Goal: Transaction & Acquisition: Purchase product/service

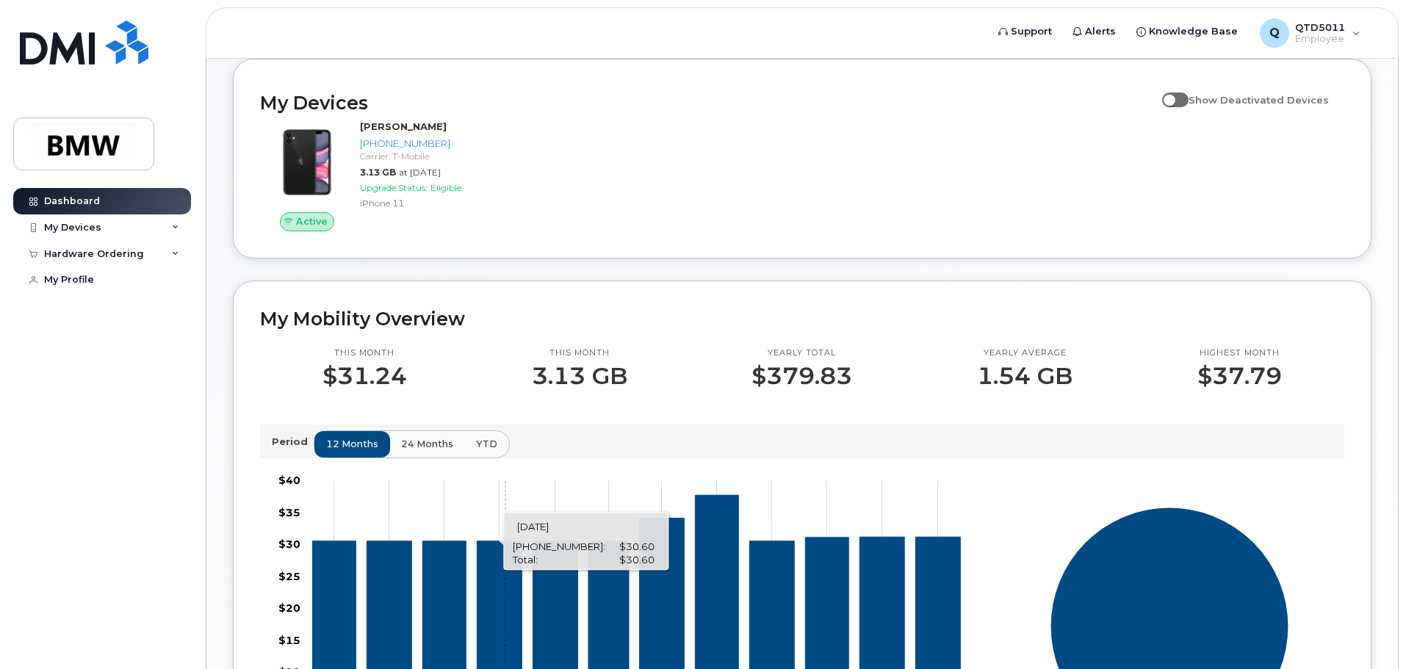
scroll to position [73, 0]
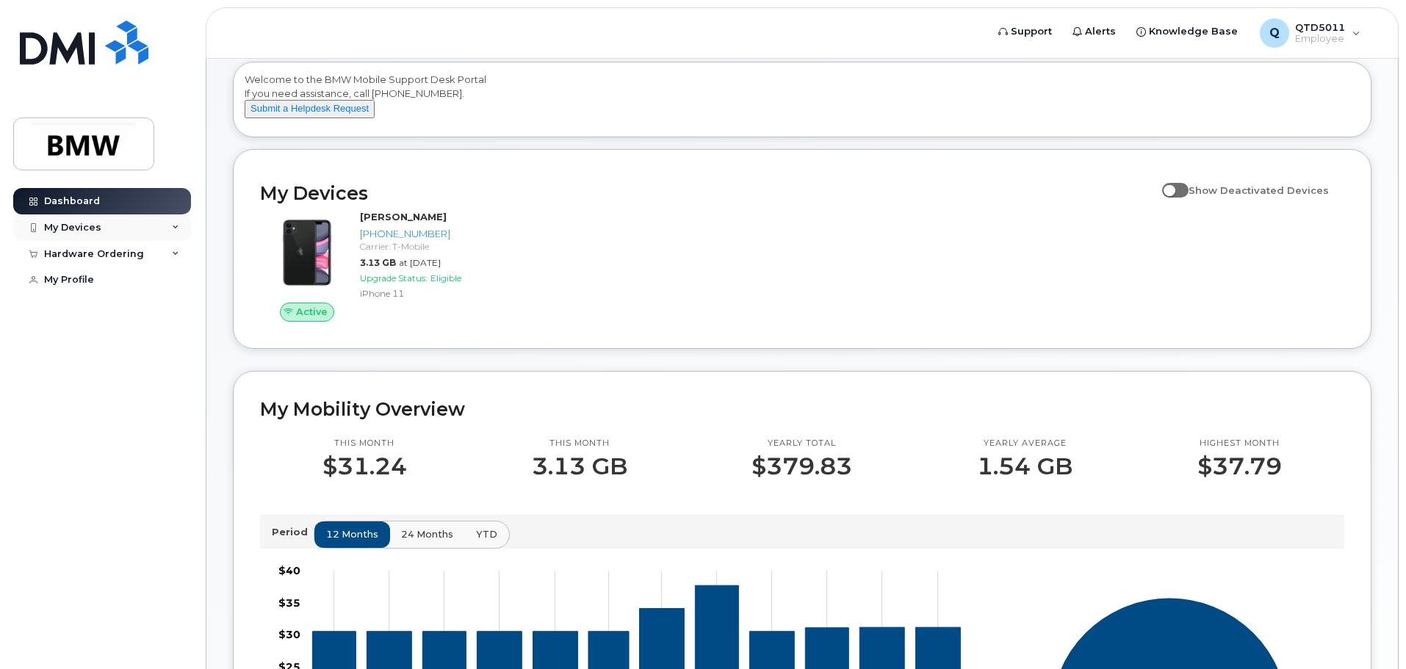
click at [74, 227] on div "My Devices" at bounding box center [72, 228] width 57 height 12
click at [1184, 198] on span at bounding box center [1175, 190] width 26 height 15
click at [1174, 188] on input "Show Deactivated Devices" at bounding box center [1168, 182] width 12 height 12
click at [1183, 198] on span at bounding box center [1175, 190] width 26 height 15
click at [1174, 188] on input "Show Deactivated Devices" at bounding box center [1168, 182] width 12 height 12
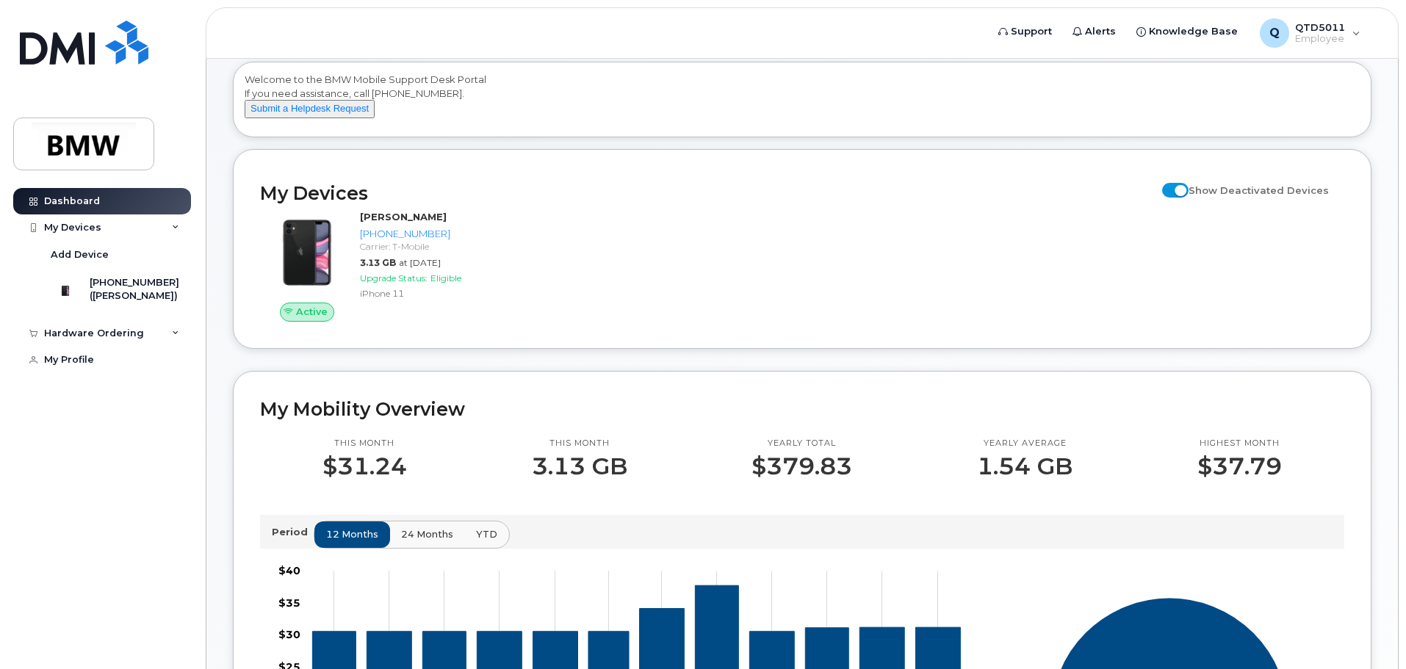
checkbox input "false"
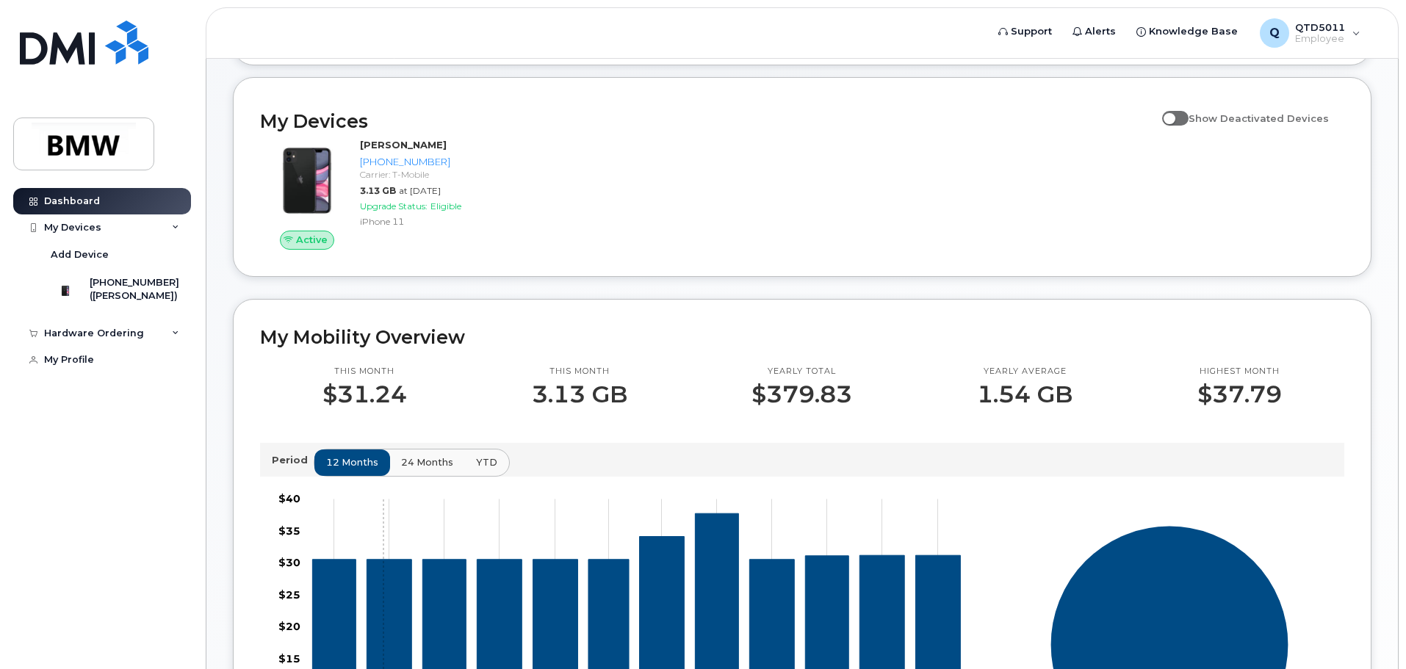
scroll to position [147, 0]
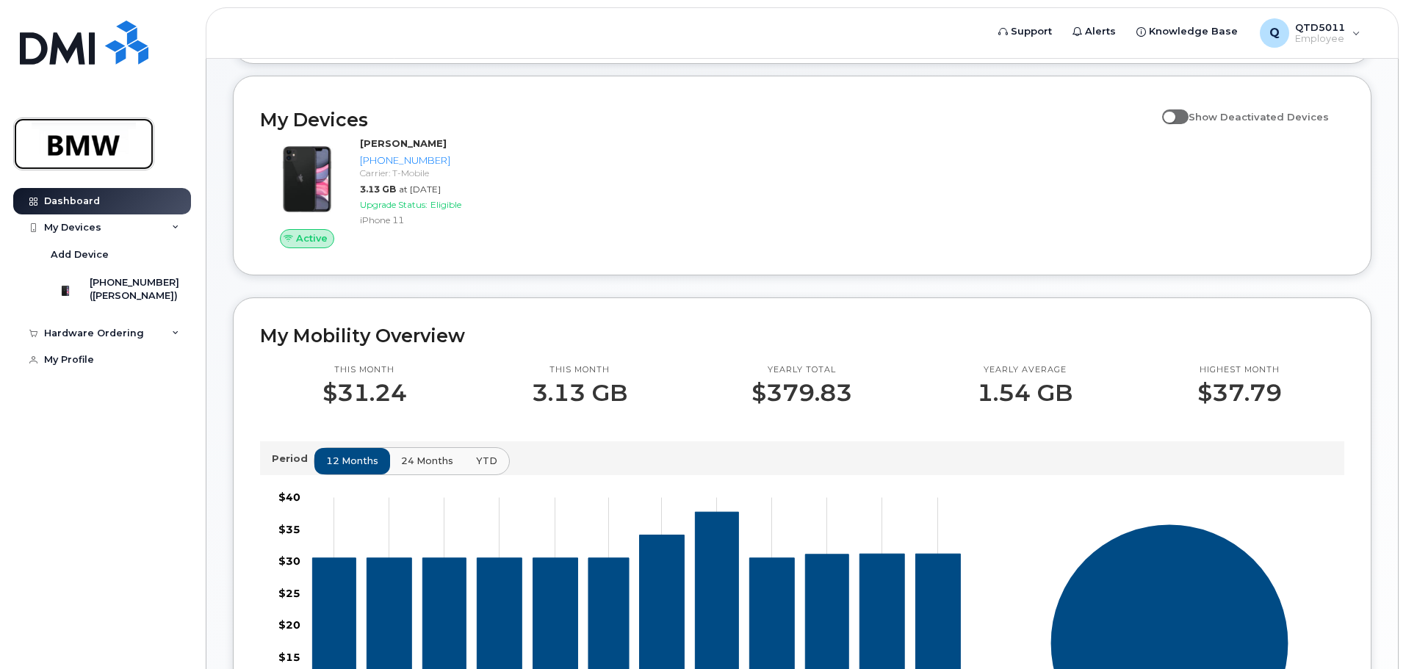
click at [65, 140] on img at bounding box center [83, 144] width 113 height 43
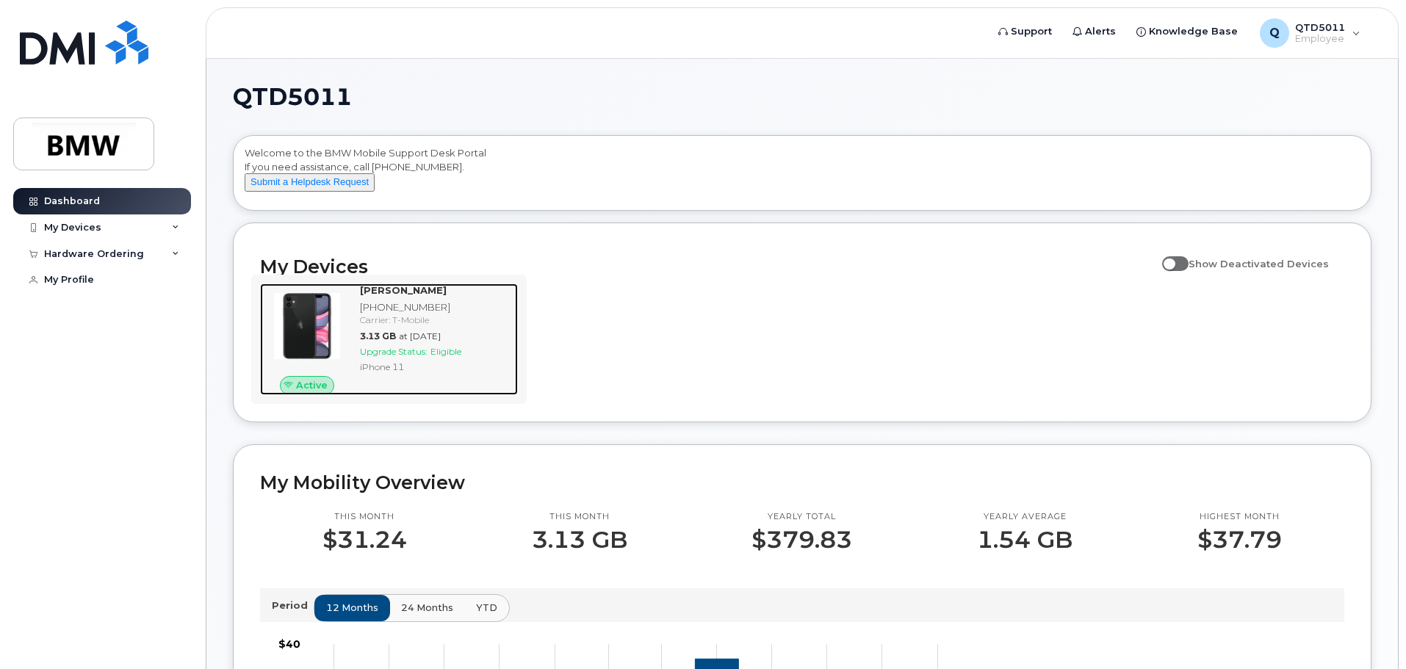
click at [383, 357] on span "Upgrade Status:" at bounding box center [394, 351] width 68 height 11
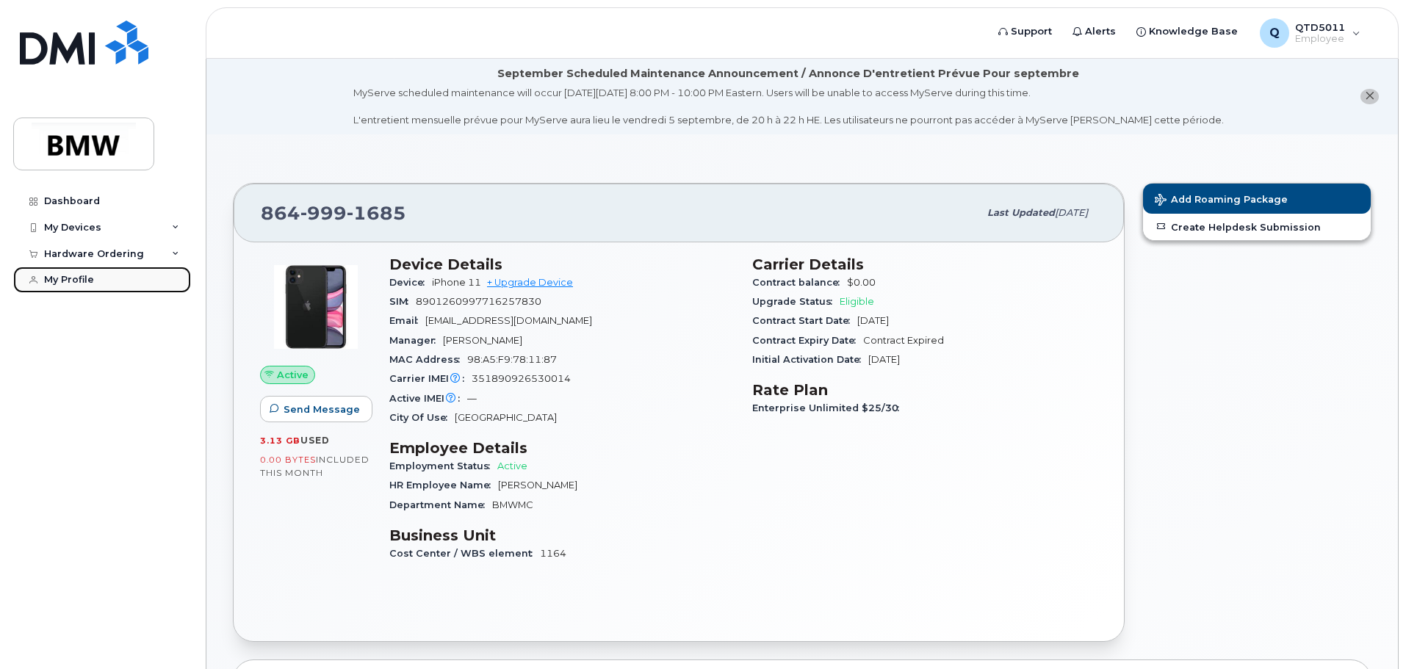
click at [78, 276] on div "My Profile" at bounding box center [69, 280] width 50 height 12
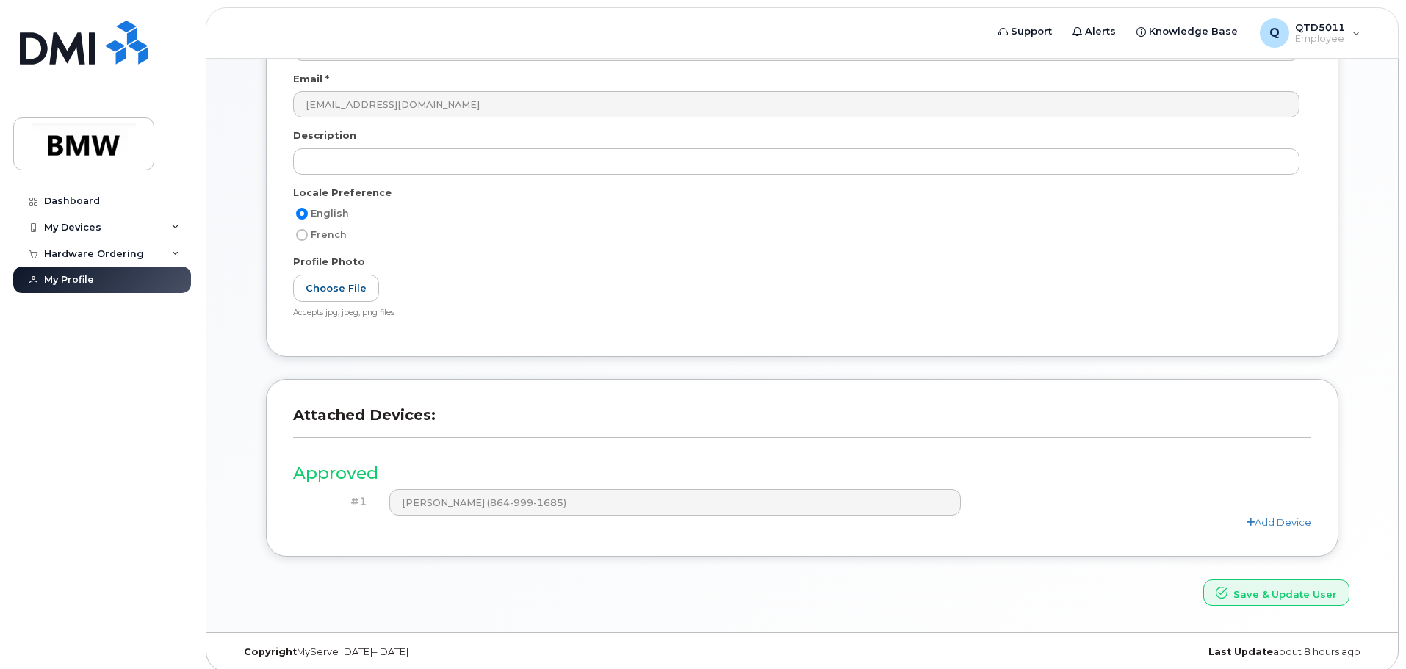
scroll to position [278, 0]
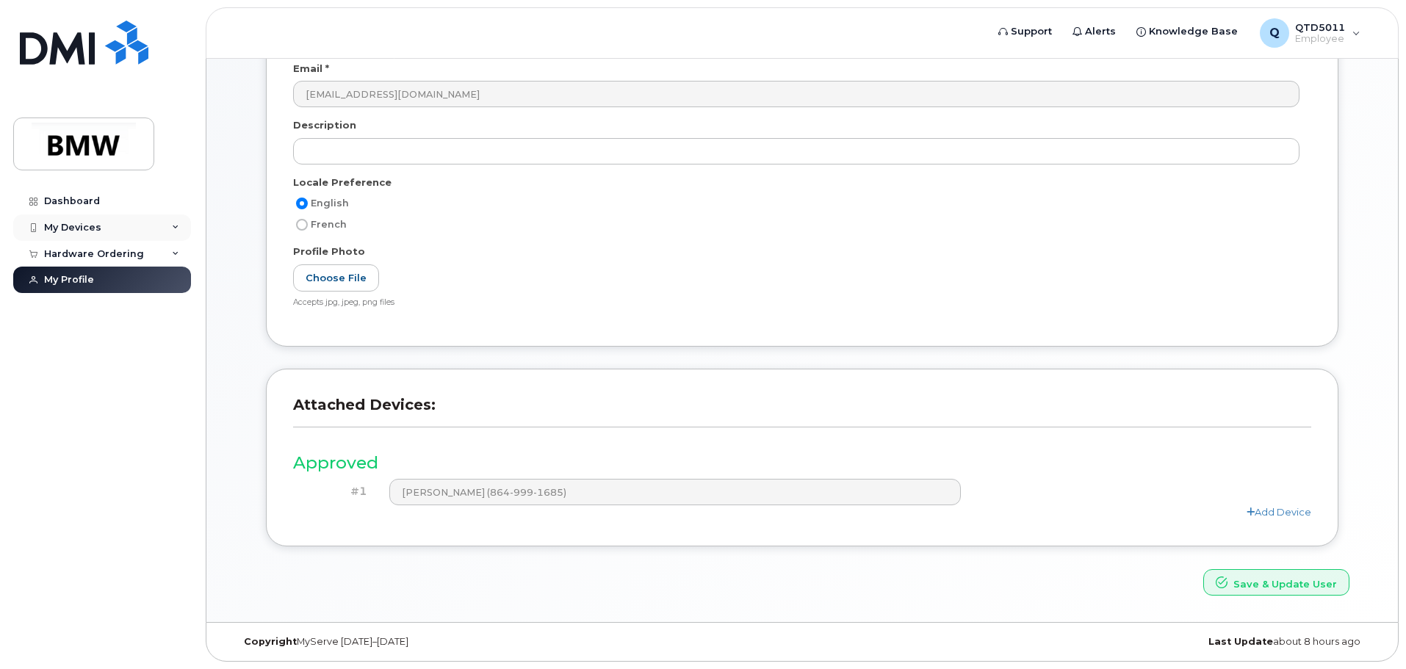
click at [57, 227] on div "My Devices" at bounding box center [72, 228] width 57 height 12
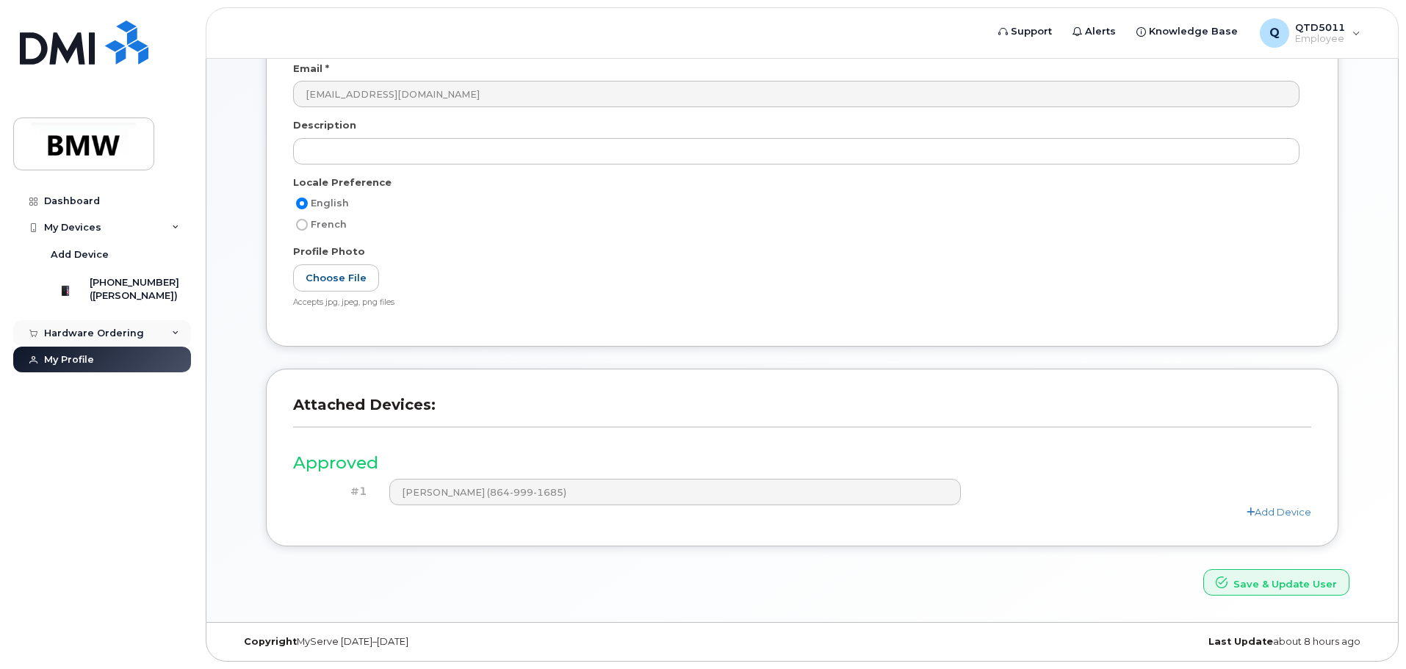
click at [90, 339] on div "Hardware Ordering" at bounding box center [94, 334] width 100 height 12
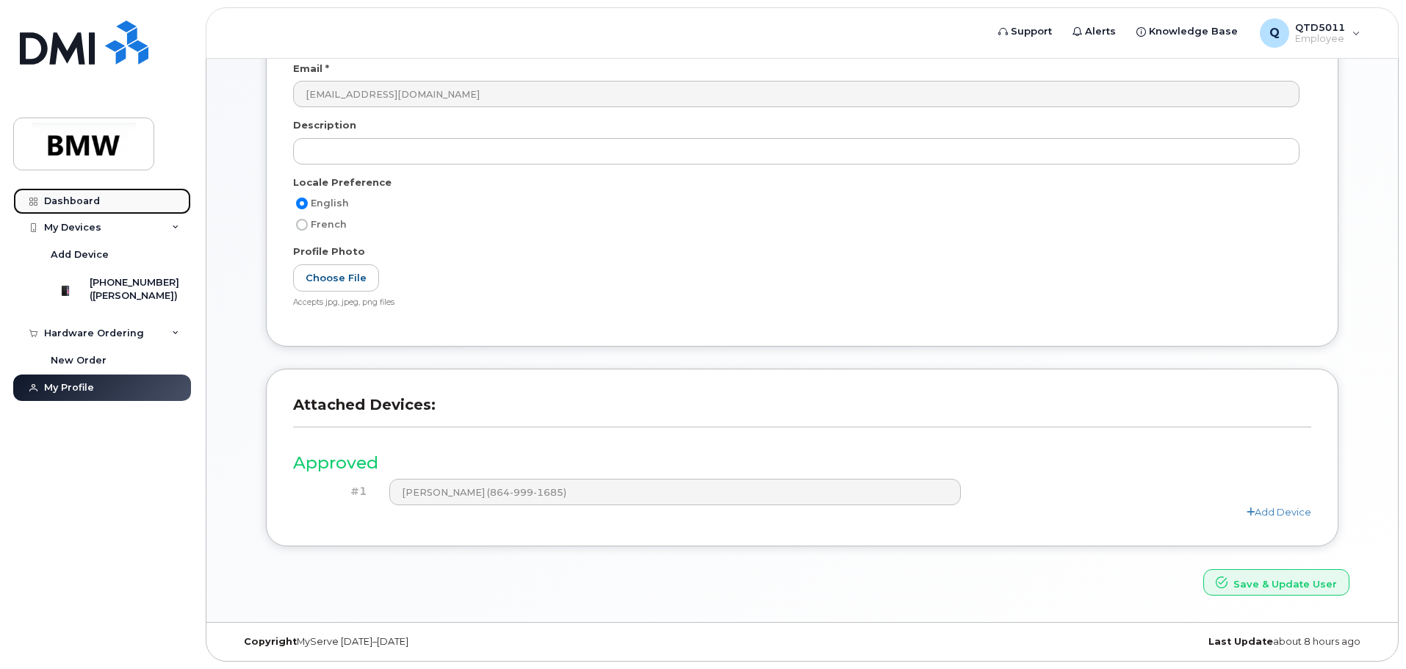
click at [64, 203] on div "Dashboard" at bounding box center [72, 201] width 56 height 12
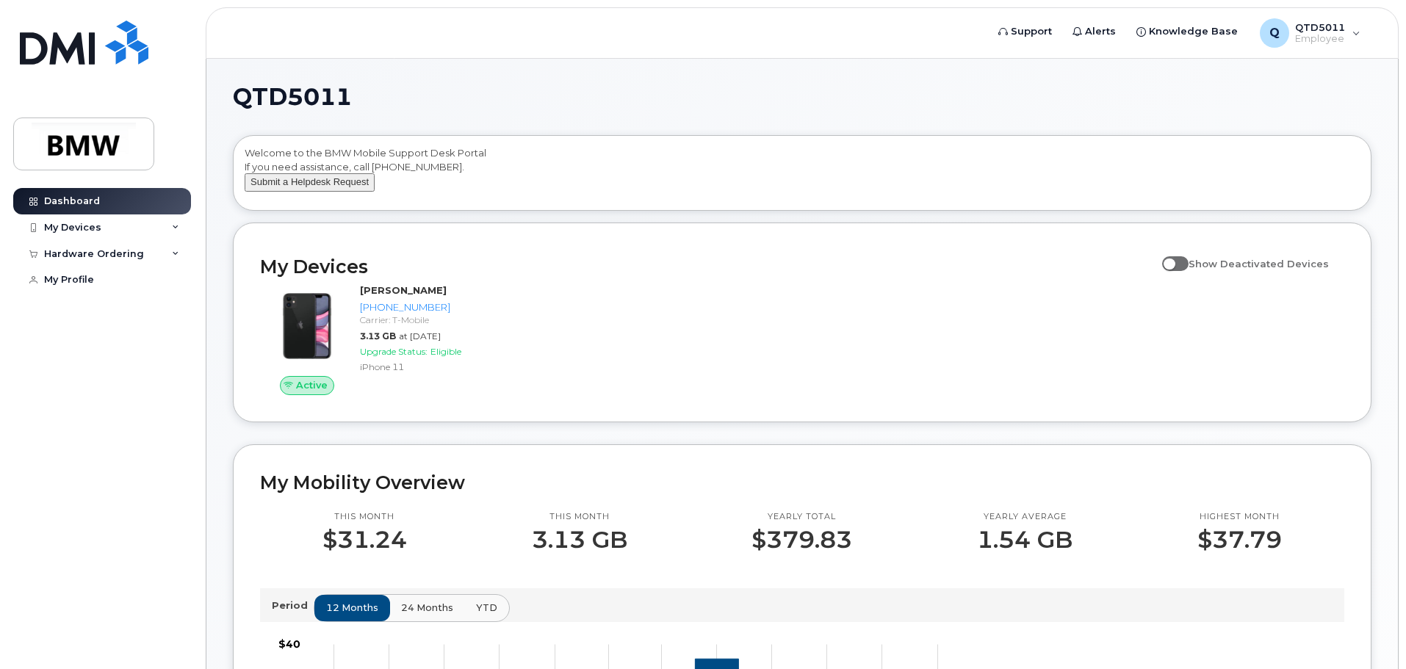
click at [285, 192] on button "Submit a Helpdesk Request" at bounding box center [310, 182] width 130 height 18
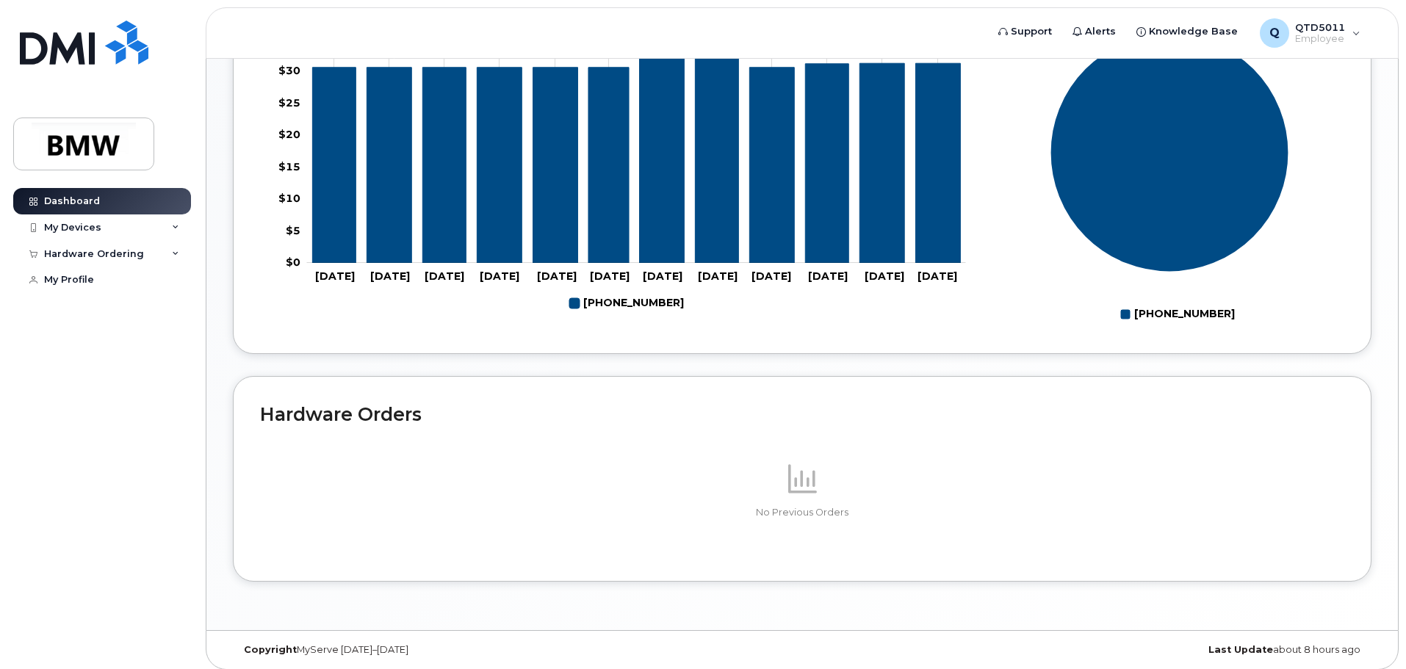
scroll to position [659, 0]
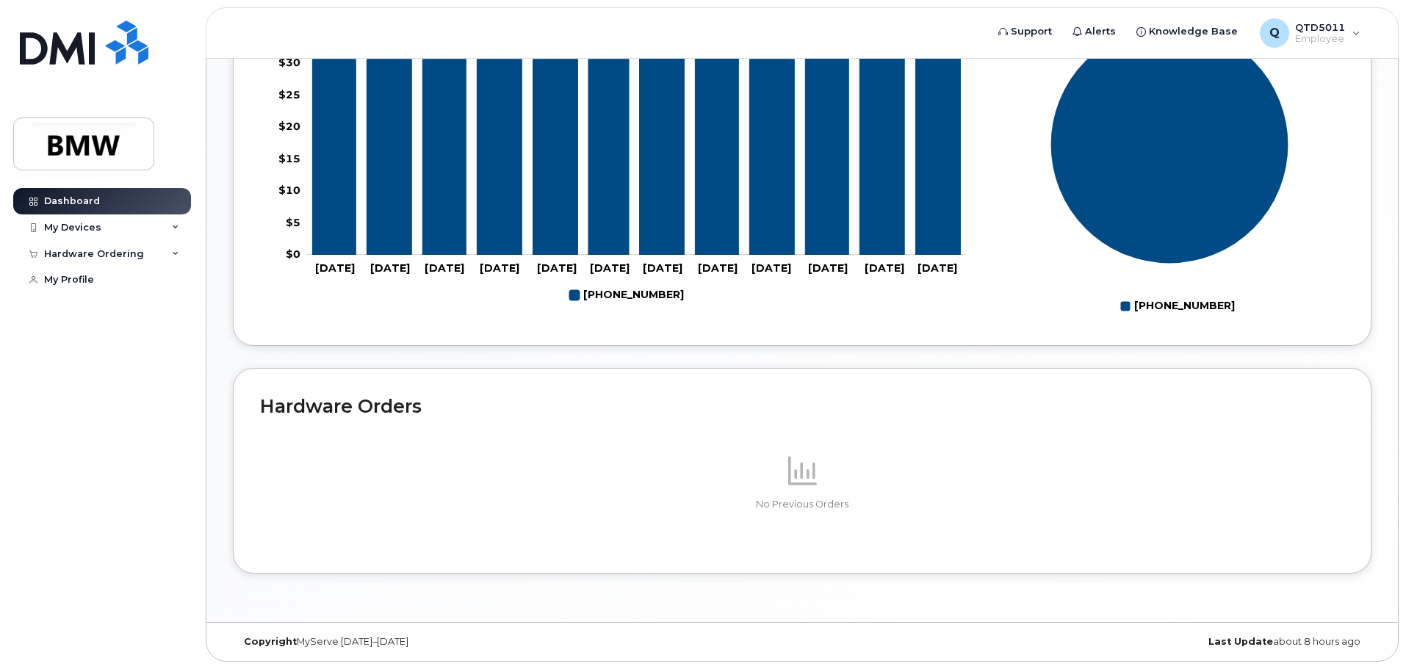
click at [632, 293] on rect "Legend" at bounding box center [618, 295] width 98 height 25
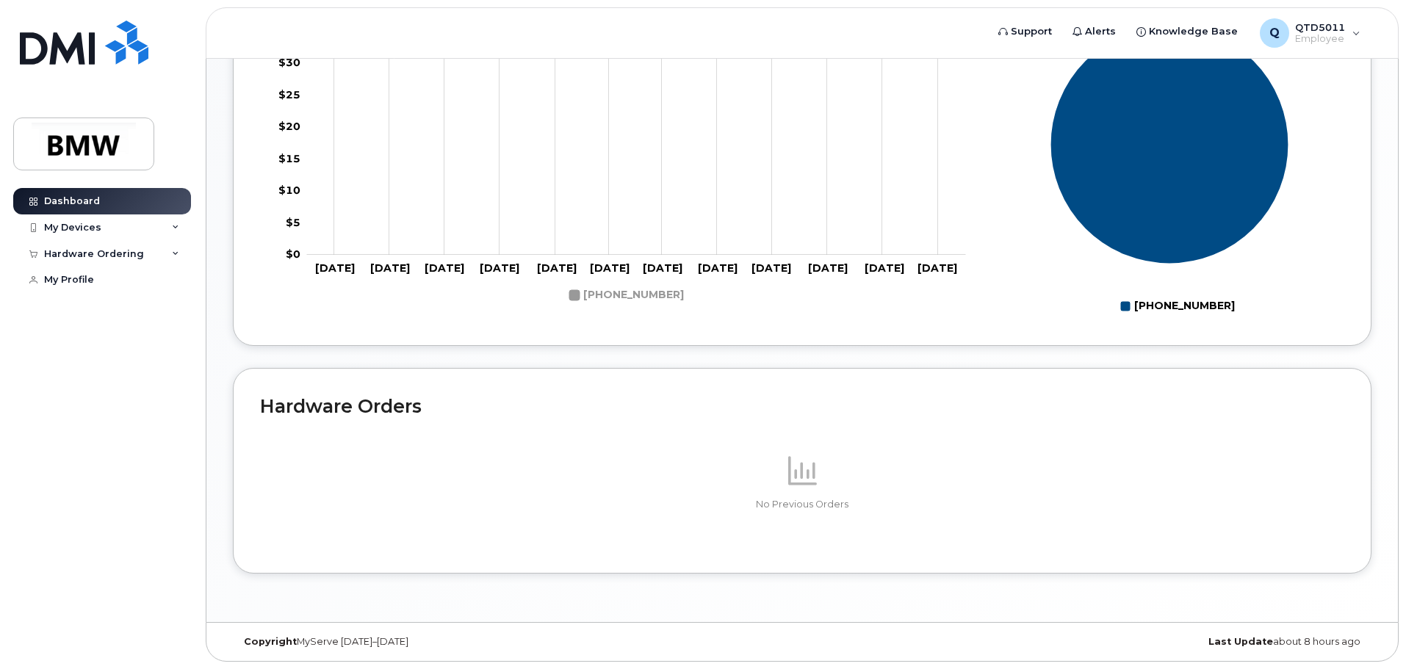
click at [595, 298] on rect "Legend" at bounding box center [618, 295] width 98 height 25
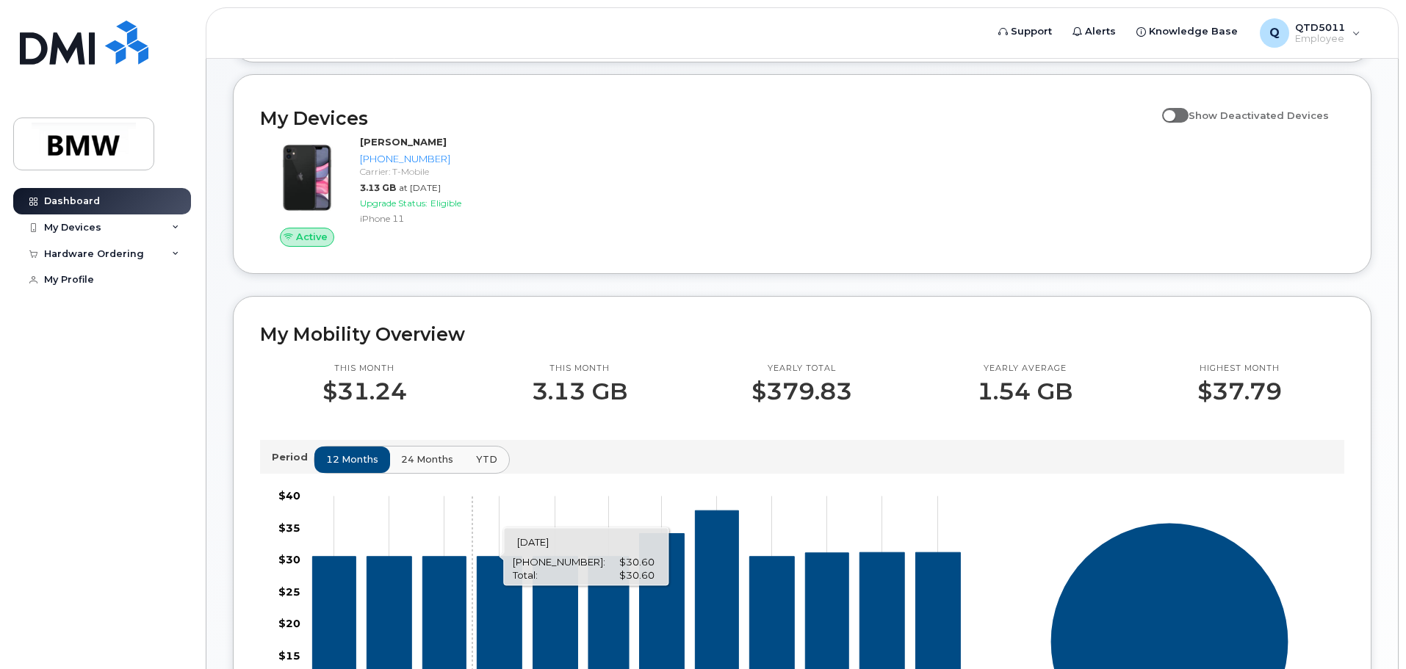
scroll to position [0, 0]
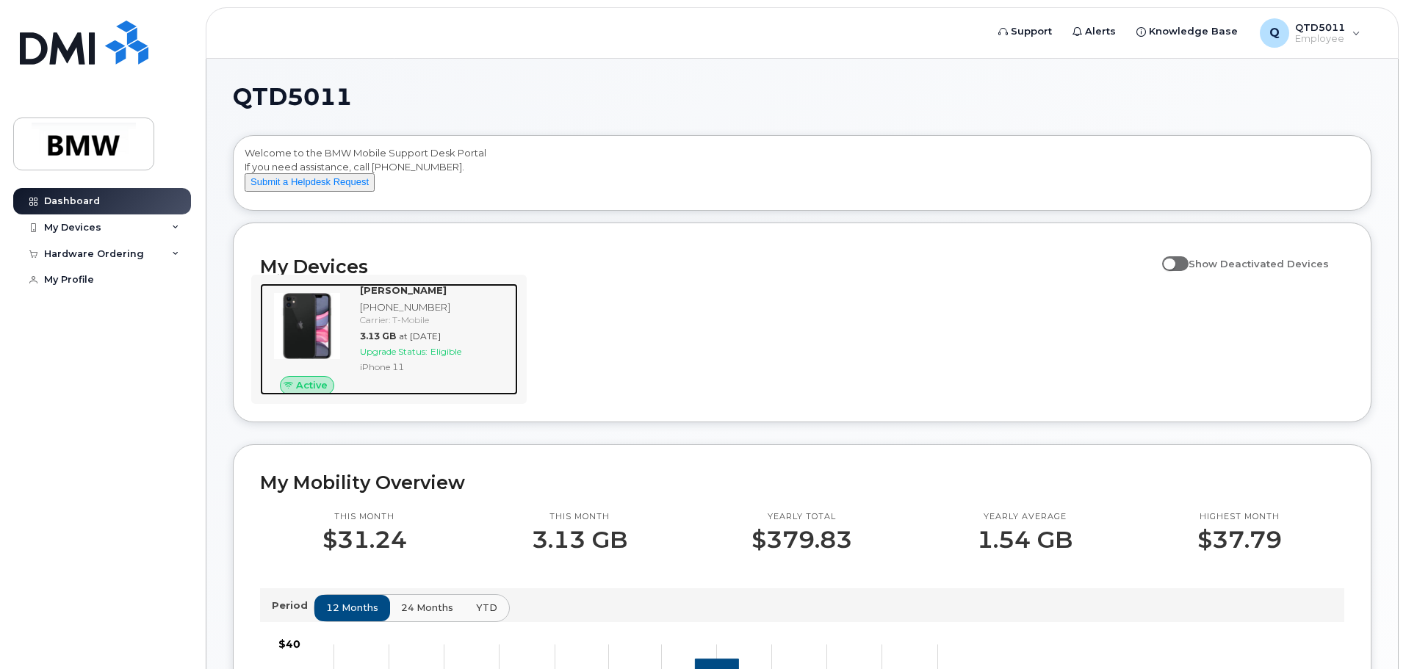
click at [306, 392] on span "Active" at bounding box center [312, 385] width 32 height 14
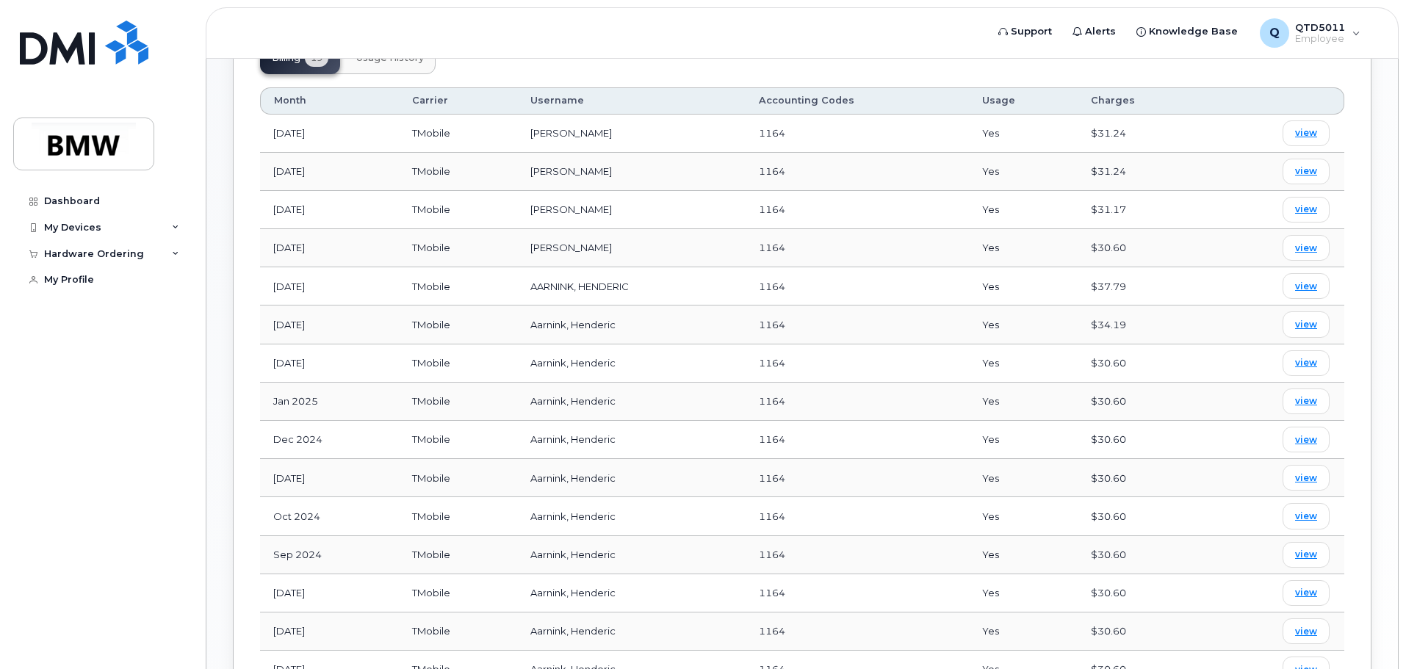
scroll to position [418, 0]
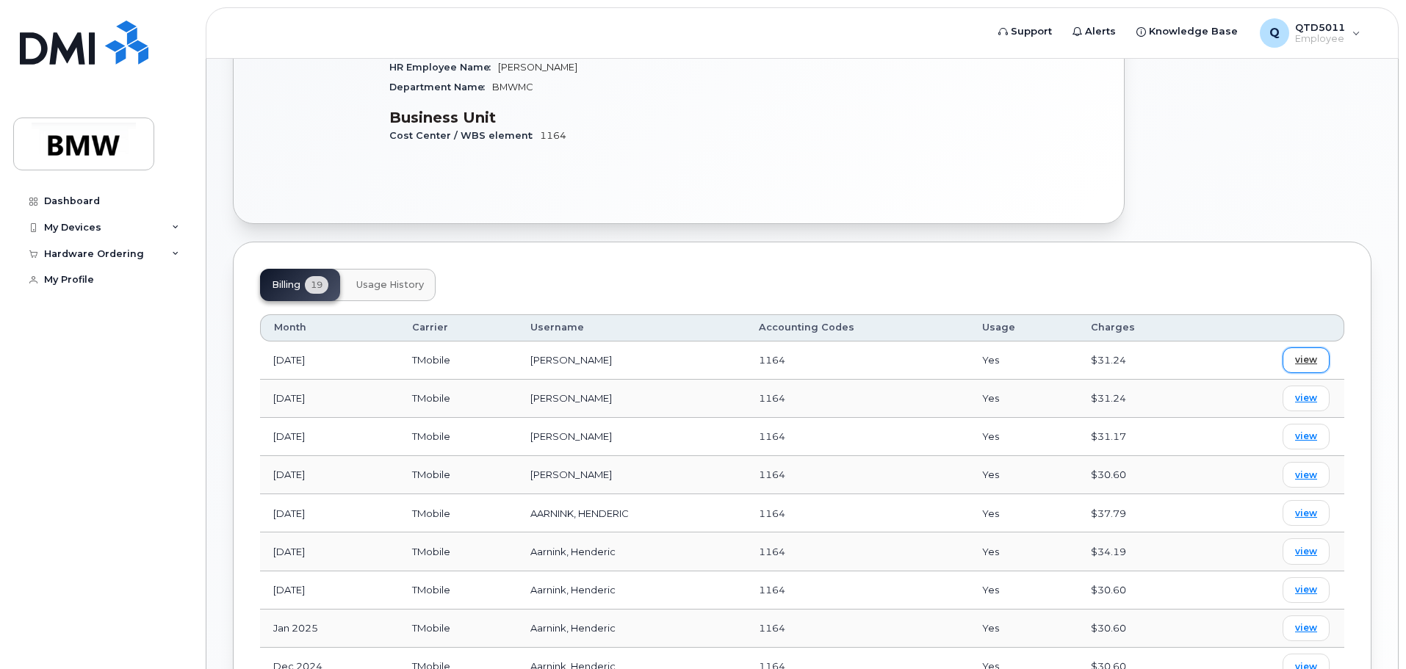
click at [1313, 363] on span "view" at bounding box center [1306, 359] width 22 height 13
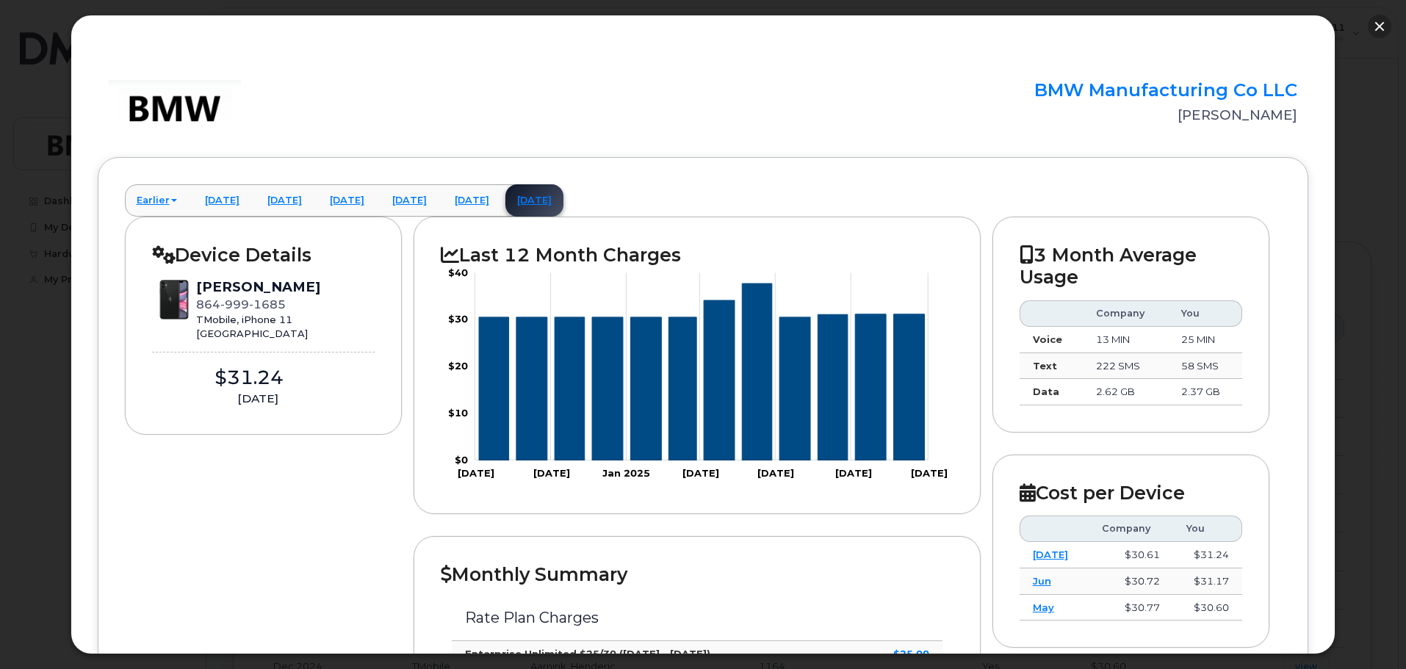
click at [1378, 25] on button "button" at bounding box center [1380, 27] width 24 height 24
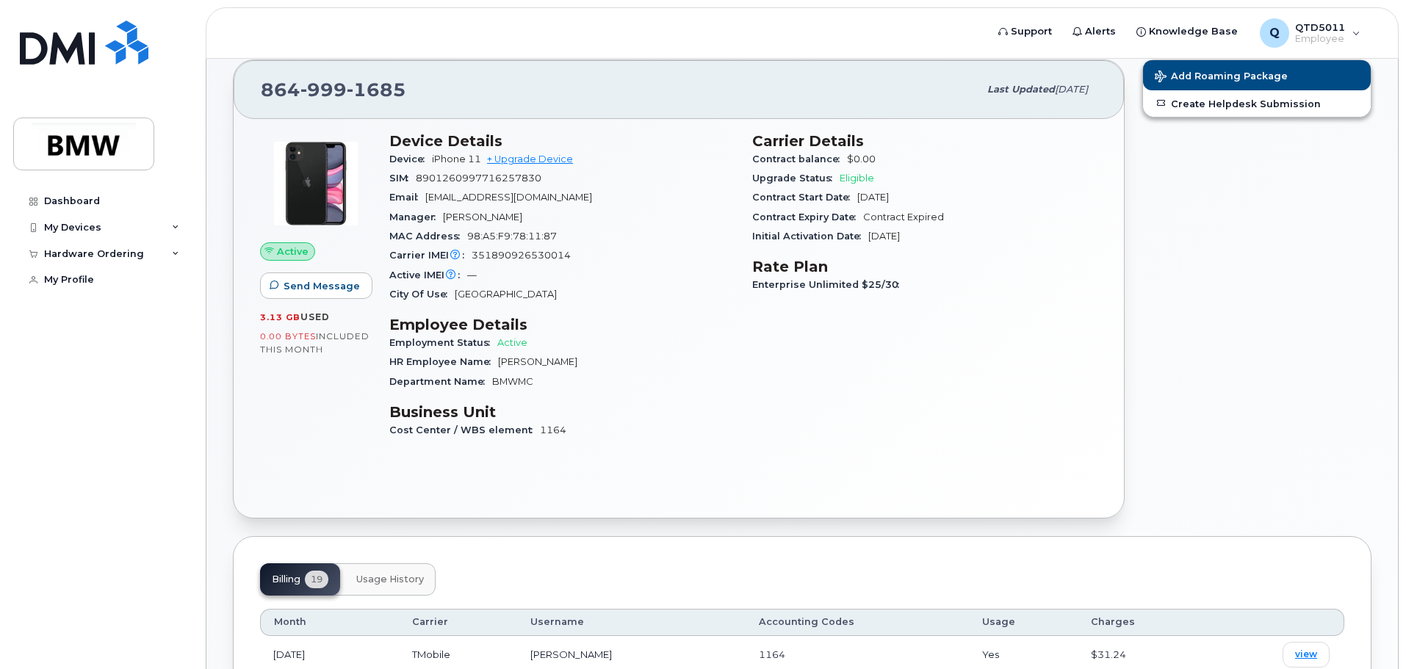
scroll to position [0, 0]
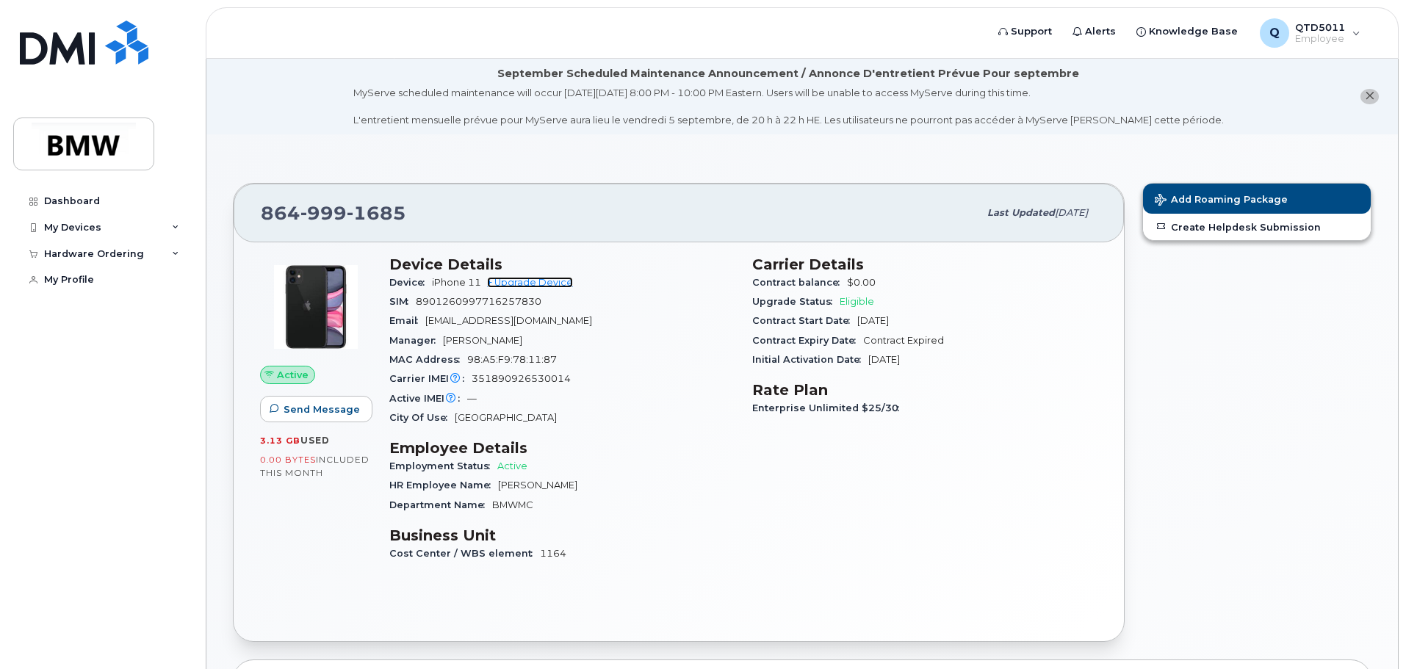
click at [536, 285] on link "+ Upgrade Device" at bounding box center [530, 282] width 86 height 11
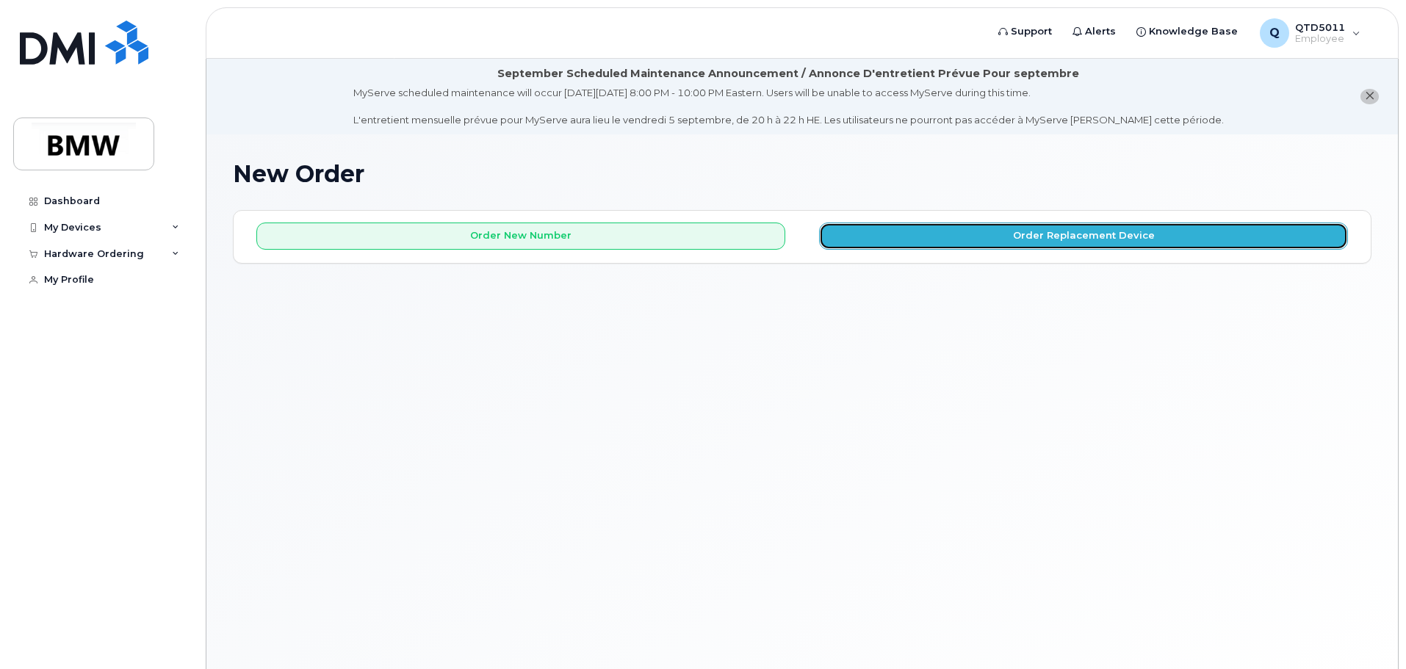
click at [1020, 240] on button "Order Replacement Device" at bounding box center [1083, 236] width 529 height 27
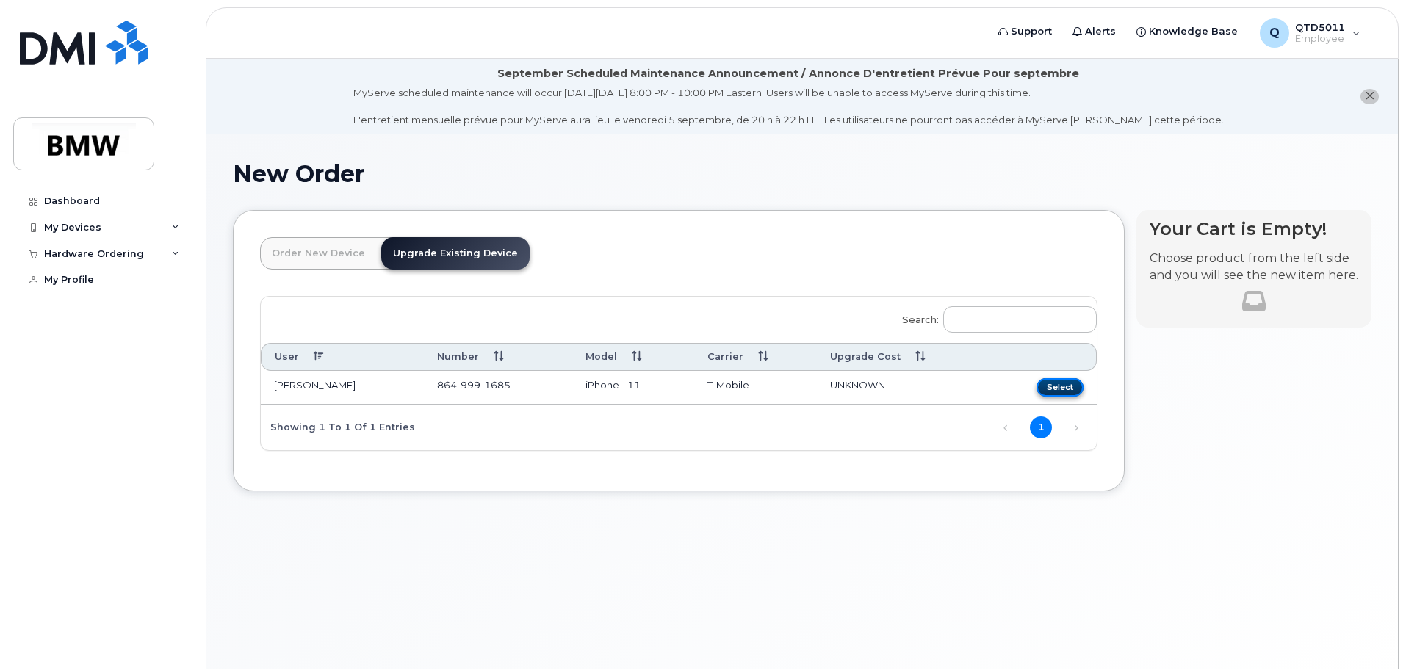
click at [1049, 391] on button "Select" at bounding box center [1060, 387] width 47 height 18
